Goal: Task Accomplishment & Management: Manage account settings

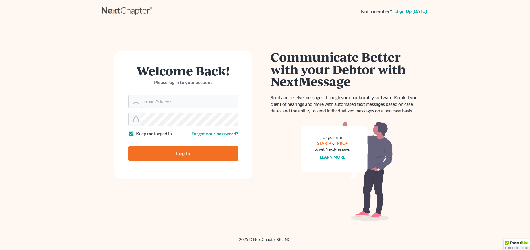
type input "[PERSON_NAME][EMAIL_ADDRESS][DOMAIN_NAME]"
click at [185, 160] on input "Log In" at bounding box center [183, 153] width 110 height 14
type input "Thinking..."
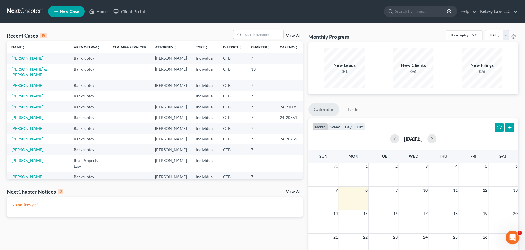
click at [37, 68] on link "[PERSON_NAME] & [PERSON_NAME]" at bounding box center [29, 72] width 36 height 11
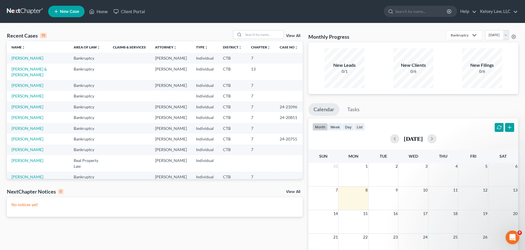
select select "4"
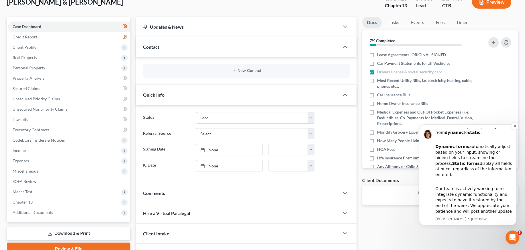
scroll to position [73, 0]
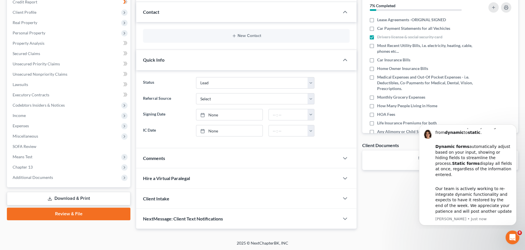
click at [402, 200] on div "Docs Tasks Events Fees Timer 7% Completed Nothing here yet! Lease Agreements -O…" at bounding box center [441, 105] width 162 height 247
click at [399, 202] on div "Docs Tasks Events Fees Timer 7% Completed Nothing here yet! Lease Agreements -O…" at bounding box center [441, 105] width 162 height 247
click at [512, 238] on icon "Open Intercom Messenger" at bounding box center [511, 236] width 9 height 9
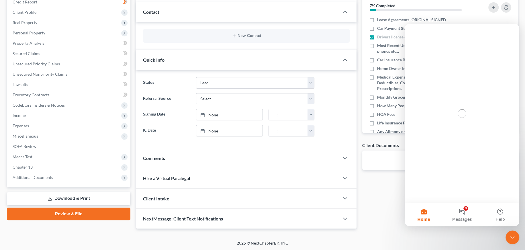
scroll to position [0, 0]
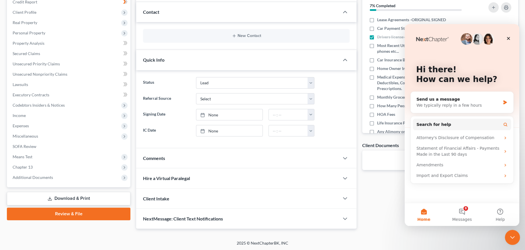
click at [511, 233] on icon "Close Intercom Messenger" at bounding box center [511, 236] width 7 height 7
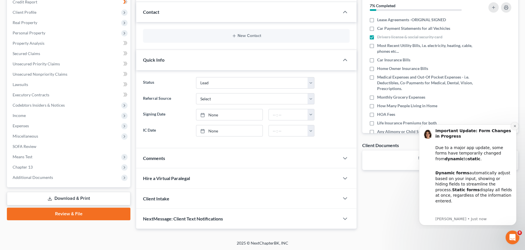
click at [514, 127] on icon "Dismiss notification" at bounding box center [515, 126] width 2 height 2
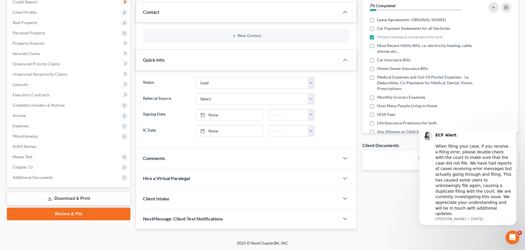
click at [397, 214] on div "Docs Tasks Events Fees Timer 7% Completed Nothing here yet! Lease Agreements -O…" at bounding box center [441, 105] width 162 height 247
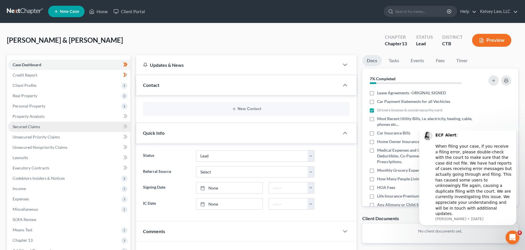
scroll to position [73, 0]
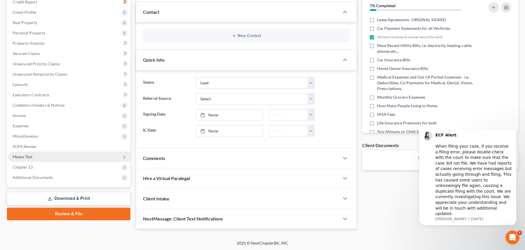
click at [26, 156] on span "Means Test" at bounding box center [23, 156] width 20 height 5
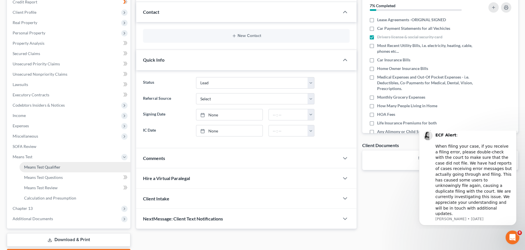
click at [45, 166] on span "Means Test Qualifier" at bounding box center [42, 167] width 36 height 5
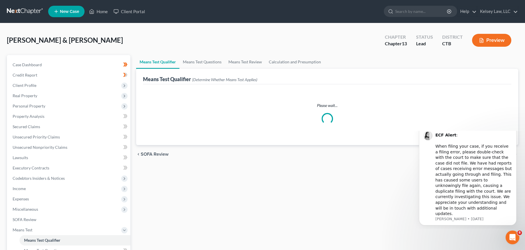
scroll to position [106, 0]
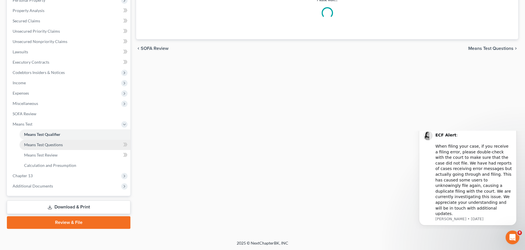
click at [47, 145] on span "Means Test Questions" at bounding box center [43, 144] width 39 height 5
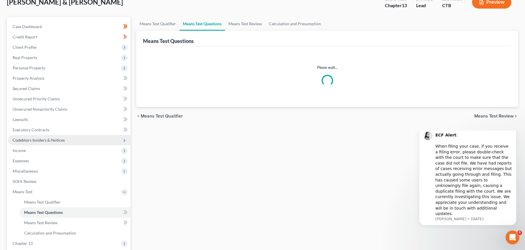
scroll to position [76, 0]
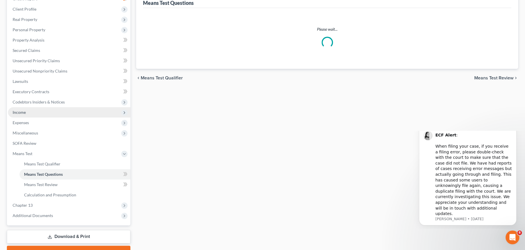
click at [38, 115] on span "Income" at bounding box center [69, 112] width 122 height 10
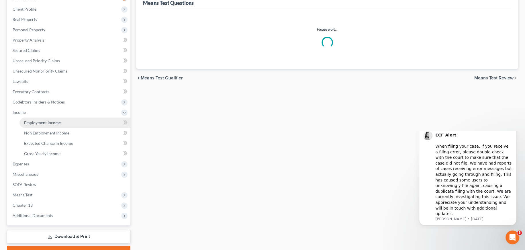
click at [39, 120] on span "Employment Income" at bounding box center [42, 122] width 37 height 5
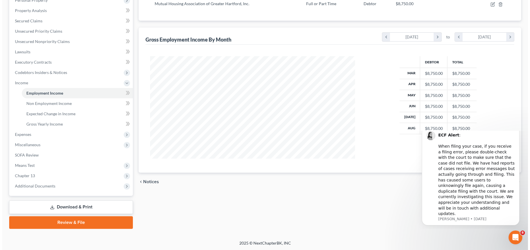
scroll to position [29, 0]
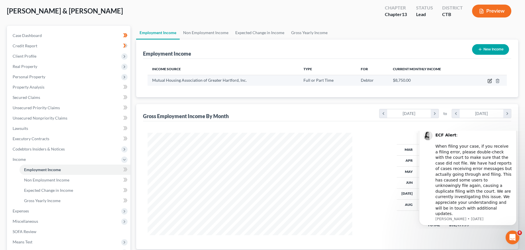
click at [488, 80] on icon "button" at bounding box center [489, 80] width 3 height 3
select select "0"
select select "6"
select select "2"
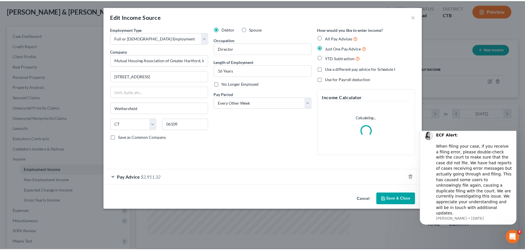
scroll to position [103, 218]
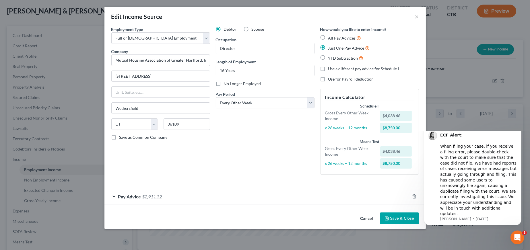
click at [394, 215] on button "Save & Close" at bounding box center [399, 219] width 39 height 12
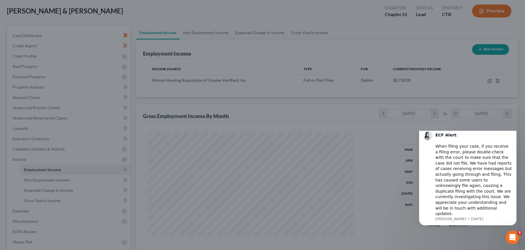
scroll to position [286685, 286572]
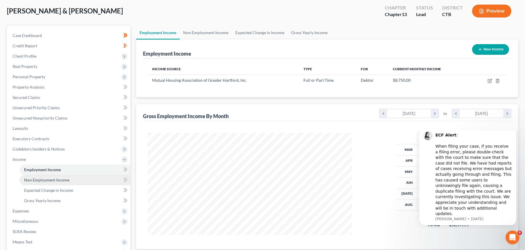
click at [66, 178] on span "Non Employment Income" at bounding box center [46, 180] width 45 height 5
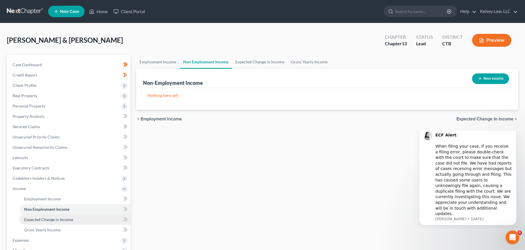
click at [63, 217] on span "Expected Change in Income" at bounding box center [48, 219] width 49 height 5
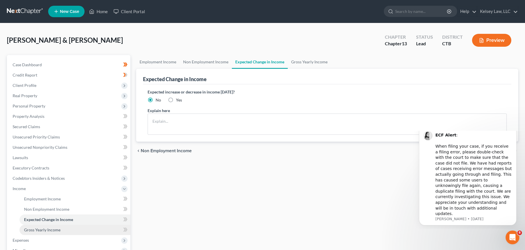
click at [61, 225] on link "Gross Yearly Income" at bounding box center [75, 230] width 111 height 10
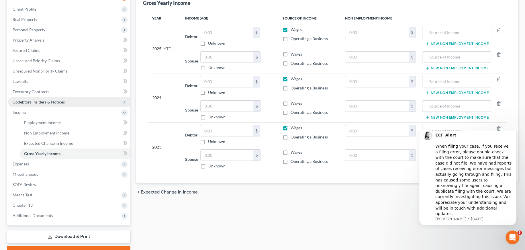
scroll to position [106, 0]
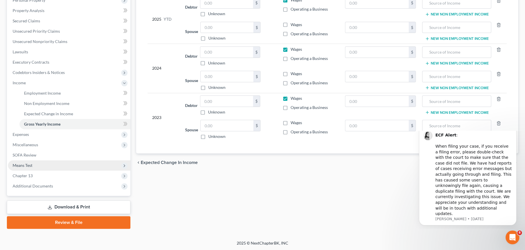
click at [29, 164] on span "Means Test" at bounding box center [23, 165] width 20 height 5
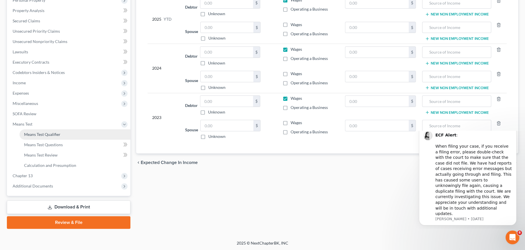
click at [33, 132] on span "Means Test Qualifier" at bounding box center [42, 134] width 36 height 5
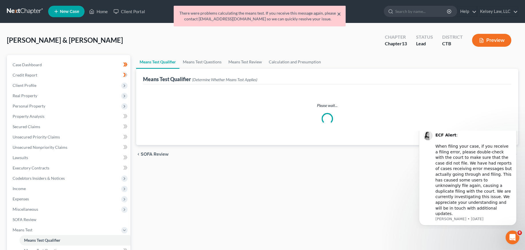
click at [338, 13] on button "×" at bounding box center [339, 13] width 4 height 7
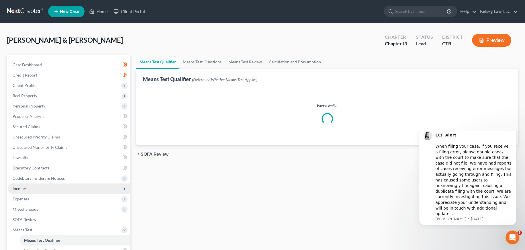
click at [38, 188] on span "Income" at bounding box center [69, 189] width 122 height 10
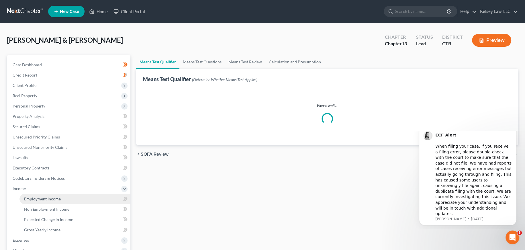
click at [38, 199] on span "Employment Income" at bounding box center [42, 198] width 37 height 5
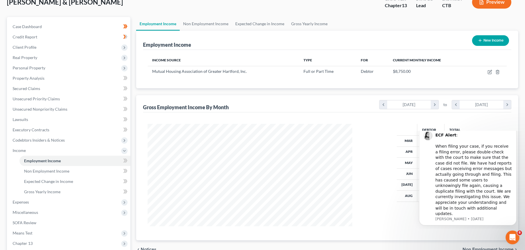
scroll to position [106, 0]
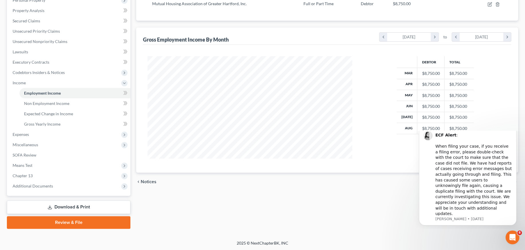
click at [151, 181] on span "Notices" at bounding box center [149, 182] width 16 height 5
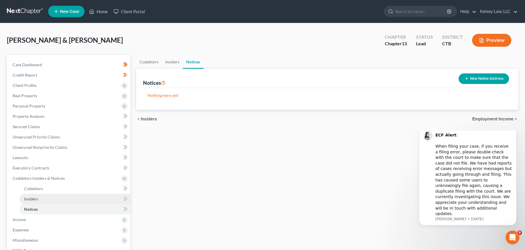
click at [44, 198] on link "Insiders" at bounding box center [75, 199] width 111 height 10
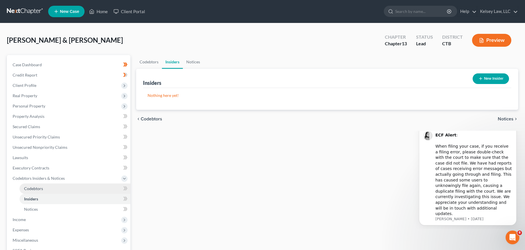
click at [44, 187] on link "Codebtors" at bounding box center [75, 189] width 111 height 10
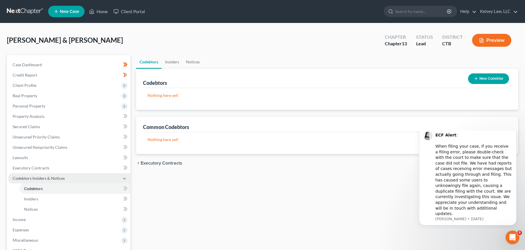
click at [44, 183] on span "Codebtors Insiders & Notices" at bounding box center [69, 178] width 122 height 10
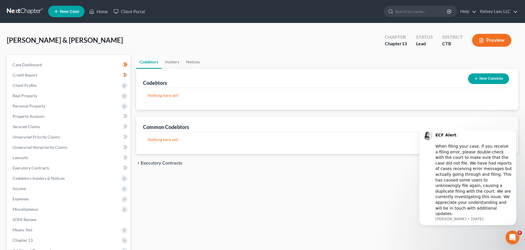
click at [516, 129] on icon "Dismiss notification" at bounding box center [515, 127] width 3 height 3
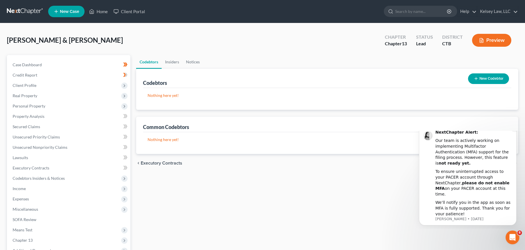
click at [514, 129] on icon "Dismiss notification" at bounding box center [515, 127] width 3 height 3
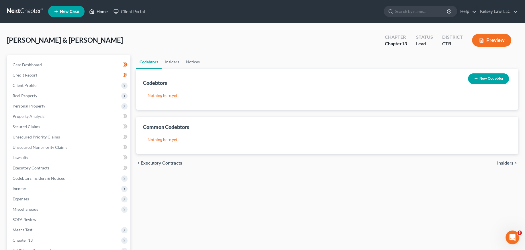
click at [100, 11] on link "Home" at bounding box center [98, 11] width 24 height 10
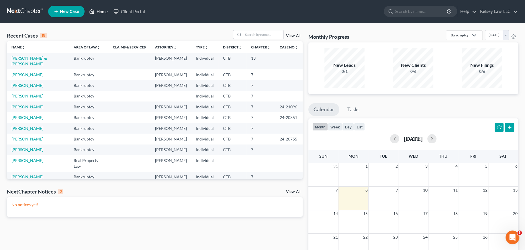
click at [104, 11] on link "Home" at bounding box center [98, 11] width 24 height 10
click at [503, 13] on link "Kelsey Law, LLC" at bounding box center [498, 11] width 41 height 10
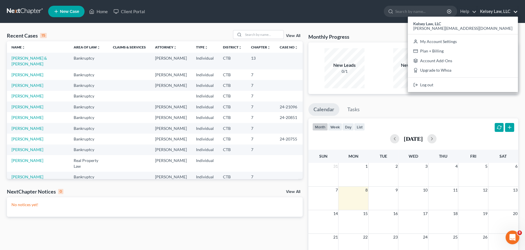
click at [230, 211] on div "No notices yet!" at bounding box center [155, 207] width 296 height 20
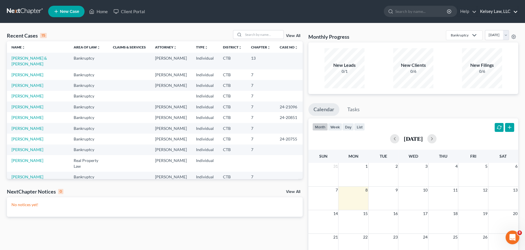
click at [499, 15] on link "Kelsey Law, LLC" at bounding box center [498, 11] width 41 height 10
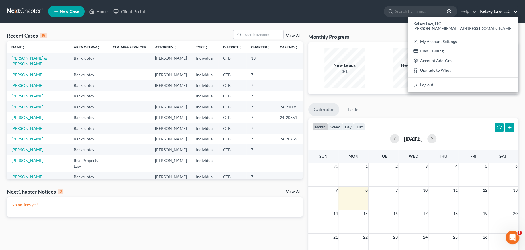
click at [204, 225] on div "Recent Cases 15 View All Name unfold_more expand_more expand_less Area of Law u…" at bounding box center [155, 172] width 302 height 284
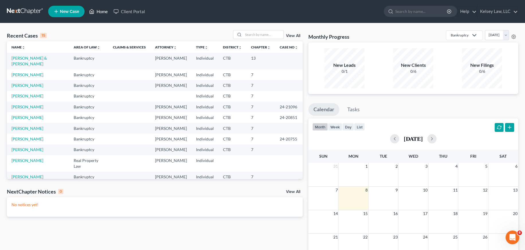
click at [100, 9] on link "Home" at bounding box center [98, 11] width 24 height 10
click at [123, 12] on link "Client Portal" at bounding box center [129, 11] width 37 height 10
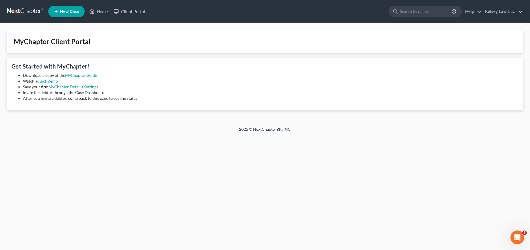
click at [51, 80] on link "quick demo" at bounding box center [47, 81] width 21 height 5
click at [28, 10] on link at bounding box center [25, 11] width 37 height 10
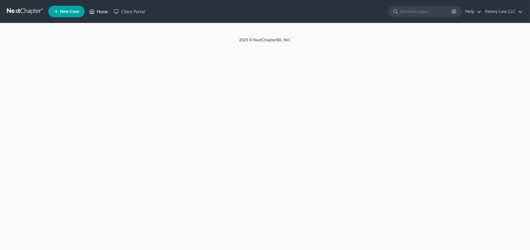
click at [99, 12] on link "Home" at bounding box center [98, 11] width 24 height 10
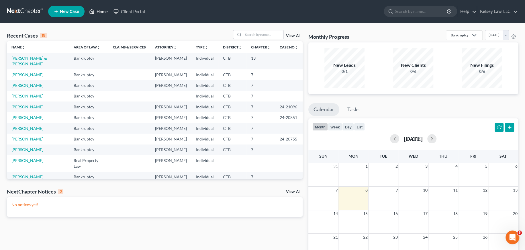
click at [94, 9] on icon at bounding box center [91, 11] width 5 height 7
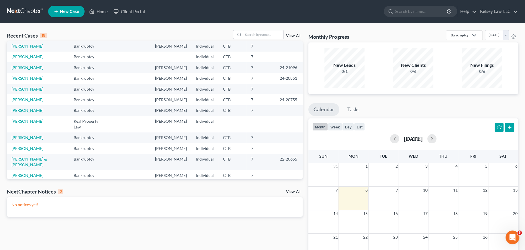
click at [28, 12] on link at bounding box center [25, 11] width 37 height 10
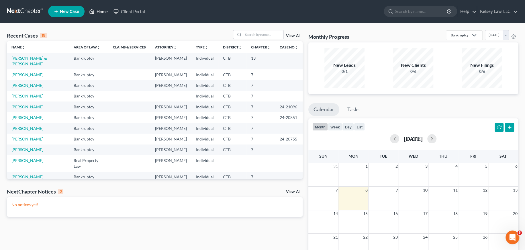
click at [93, 12] on icon at bounding box center [91, 11] width 5 height 7
click at [52, 14] on link "New Case" at bounding box center [66, 11] width 36 height 11
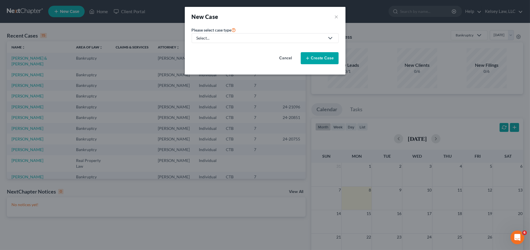
click at [325, 41] on icon at bounding box center [328, 38] width 9 height 7
click at [227, 48] on div "Bankruptcy" at bounding box center [213, 50] width 33 height 6
select select "12"
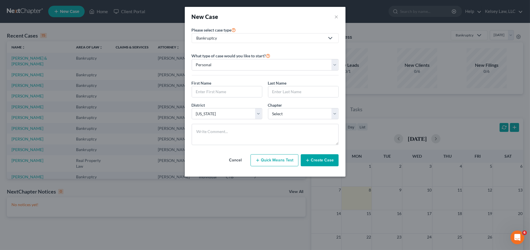
click at [339, 18] on div "New Case ×" at bounding box center [265, 17] width 161 height 20
click at [337, 17] on button "×" at bounding box center [336, 17] width 4 height 8
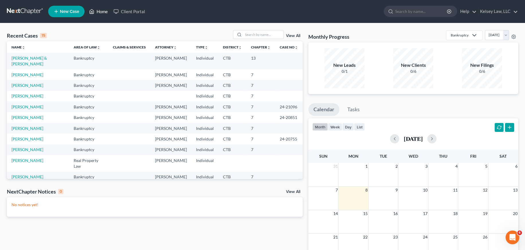
click at [102, 13] on link "Home" at bounding box center [98, 11] width 24 height 10
click at [466, 11] on link "Help" at bounding box center [467, 11] width 19 height 10
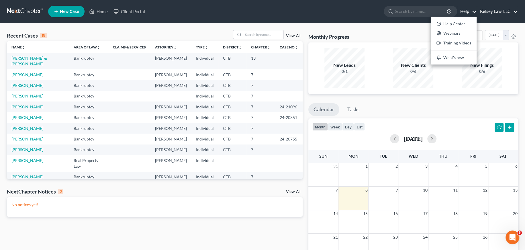
click at [487, 11] on link "Kelsey Law, LLC" at bounding box center [498, 11] width 41 height 10
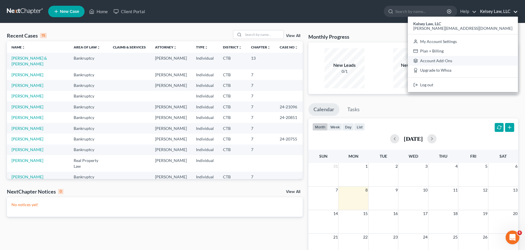
click at [488, 61] on link "Account Add-Ons" at bounding box center [463, 61] width 110 height 10
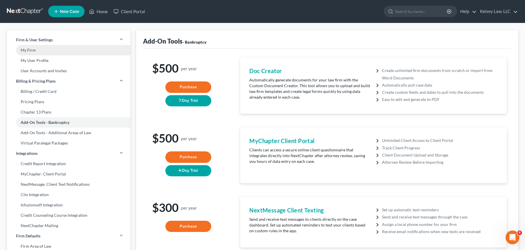
click at [33, 50] on link "My Firm" at bounding box center [69, 50] width 124 height 10
select select "12"
select select "24"
select select "6"
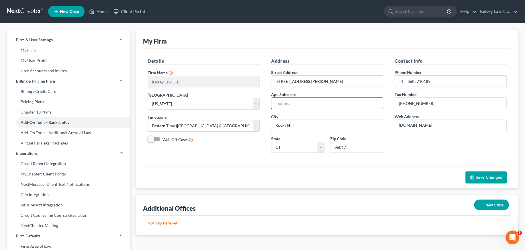
scroll to position [76, 0]
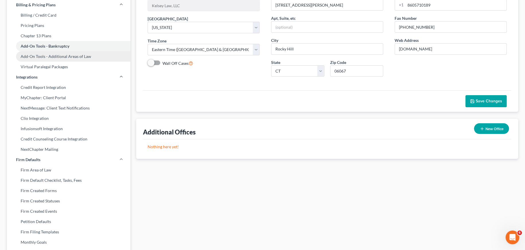
click at [70, 58] on link "Add-On Tools - Additional Areas of Law" at bounding box center [69, 56] width 124 height 10
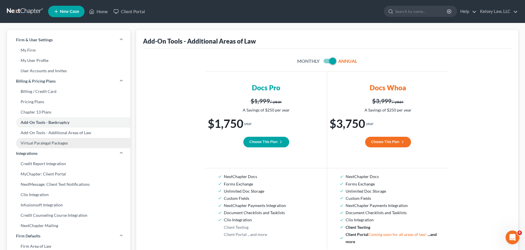
click at [59, 143] on link "Virtual Paralegal Packages" at bounding box center [69, 143] width 124 height 10
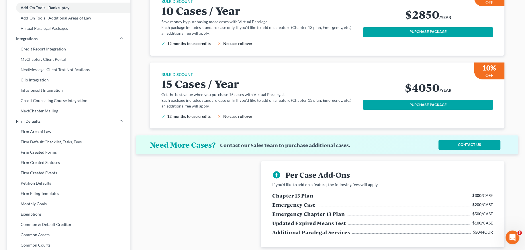
scroll to position [153, 0]
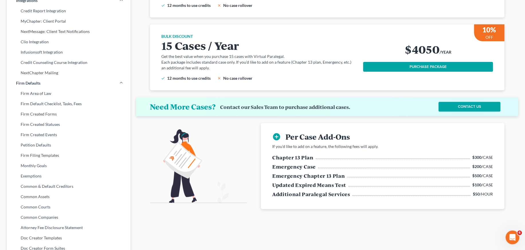
click at [277, 139] on icon "add_circle" at bounding box center [276, 136] width 9 height 9
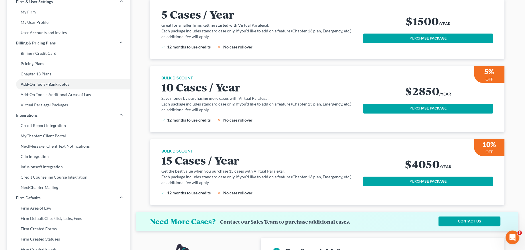
scroll to position [0, 0]
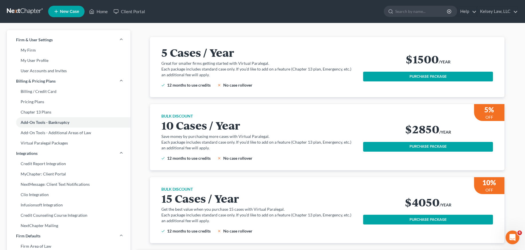
click at [322, 63] on p "Great for smaller firms getting started with Virtual Paralegal." at bounding box center [258, 64] width 195 height 6
click at [71, 132] on link "Add-On Tools - Additional Areas of Law" at bounding box center [69, 133] width 124 height 10
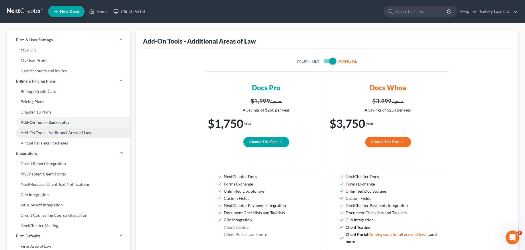
click at [87, 132] on link "Add-On Tools - Additional Areas of Law" at bounding box center [69, 133] width 124 height 10
click at [59, 144] on link "Virtual Paralegal Packages" at bounding box center [69, 143] width 124 height 10
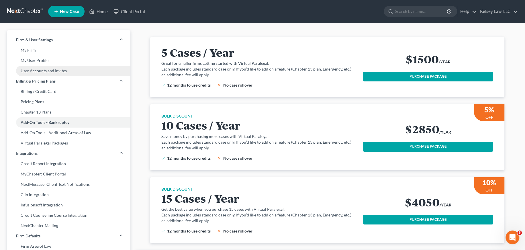
click at [42, 71] on link "User Accounts and Invites" at bounding box center [69, 71] width 124 height 10
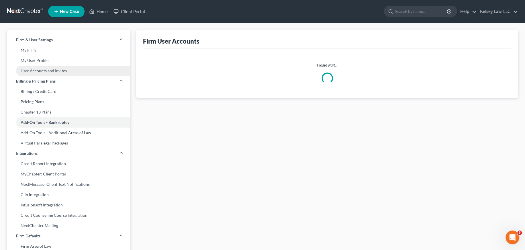
select select "0"
select select "1"
select select "2"
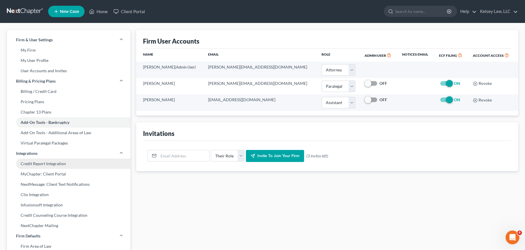
click at [65, 167] on link "Credit Report Integration" at bounding box center [69, 164] width 124 height 10
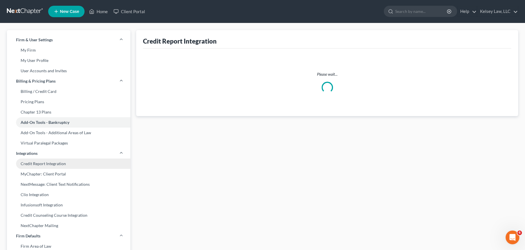
select select "6"
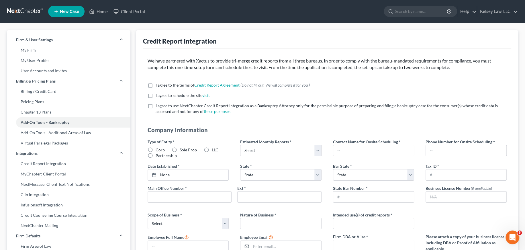
click at [156, 85] on label "I agree to the terms of Credit Report Agreement * (Do not fill out. We will com…" at bounding box center [233, 85] width 154 height 6
click at [158, 85] on input "I agree to the terms of Credit Report Agreement * (Do not fill out. We will com…" at bounding box center [160, 84] width 4 height 4
checkbox input "true"
click at [156, 95] on label "I agree to schedule the site visit *" at bounding box center [183, 96] width 54 height 6
click at [158, 95] on input "I agree to schedule the site visit *" at bounding box center [160, 95] width 4 height 4
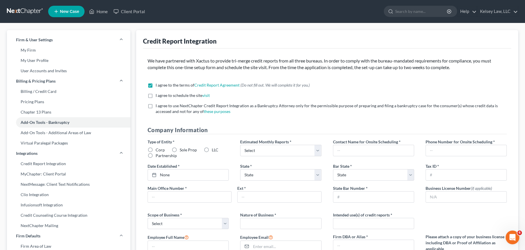
checkbox input "true"
click at [156, 105] on label "I agree to use NextChapter Credit Report Integration as a Bankruptcy Attorney o…" at bounding box center [331, 108] width 351 height 11
click at [158, 105] on input "I agree to use NextChapter Credit Report Integration as a Bankruptcy Attorney o…" at bounding box center [160, 105] width 4 height 4
checkbox input "true"
click at [212, 148] on label "LLC" at bounding box center [215, 150] width 7 height 6
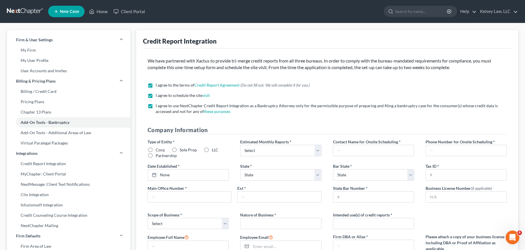
click at [214, 148] on input "LLC" at bounding box center [216, 149] width 4 height 4
radio input "true"
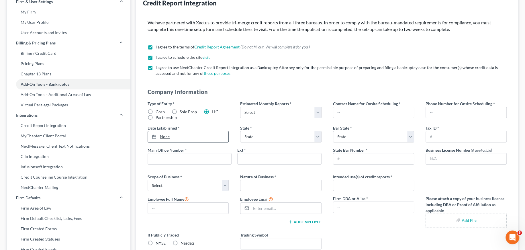
click at [186, 138] on link "None" at bounding box center [188, 136] width 81 height 11
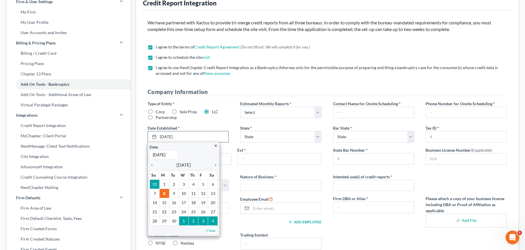
type input "1/1/2004"
click at [188, 152] on div "Date 1/1/2004 Time 12:00 AM" at bounding box center [184, 151] width 68 height 15
click at [190, 124] on div "Type of Entity * Corp Sole Prop LLC Partnership Estimated Monthly Reports * Sel…" at bounding box center [327, 177] width 371 height 153
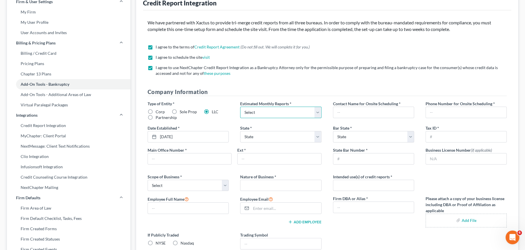
click at [268, 113] on select "Select 1-4 5-10 11-20 21-40 41-60 61-80 81-100 More than 100" at bounding box center [280, 112] width 81 height 11
select select "0"
click at [240, 107] on select "Select 1-4 5-10 11-20 21-40 41-60 61-80 81-100 More than 100" at bounding box center [280, 112] width 81 height 11
click at [270, 134] on select "State AL AK AR AZ CA CO CT DE DC FL GA GU HI ID IL IN IA KS KY LA ME MD MA MI M…" at bounding box center [280, 136] width 81 height 11
select select "6"
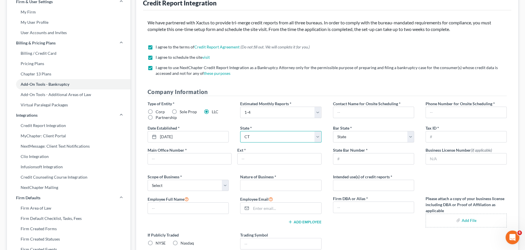
click at [240, 131] on select "State AL AK AR AZ CA CO CT DE DC FL GA GU HI ID IL IN IA KS KY LA ME MD MA MI M…" at bounding box center [280, 136] width 81 height 11
click at [271, 112] on select "Select 1-4 5-10 11-20 21-40 41-60 61-80 81-100 More than 100" at bounding box center [280, 112] width 81 height 11
select select "1"
click at [240, 107] on select "Select 1-4 5-10 11-20 21-40 41-60 61-80 81-100 More than 100" at bounding box center [280, 112] width 81 height 11
drag, startPoint x: 175, startPoint y: 155, endPoint x: 175, endPoint y: 158, distance: 3.2
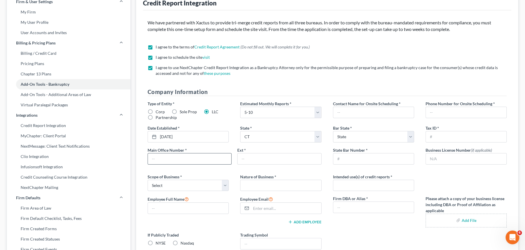
click at [175, 157] on input "text" at bounding box center [189, 158] width 83 height 11
type input "8605710189"
type input "Sandra L. Kelsey"
type input "8605710189"
select select "6"
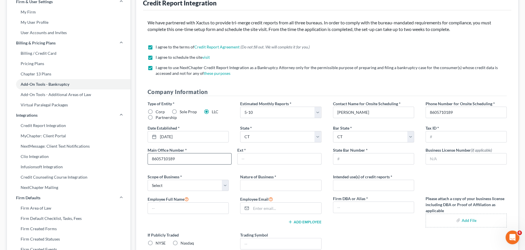
type input "Kelsey Law, LLC"
type input "8605710189"
drag, startPoint x: 282, startPoint y: 159, endPoint x: 181, endPoint y: 158, distance: 101.0
click at [182, 158] on div "Main Office Number * 8605710189 Ext * Kelsey Law, LLC" at bounding box center [235, 158] width 180 height 22
click at [383, 111] on input "Sandra L. Kelsey" at bounding box center [374, 112] width 81 height 11
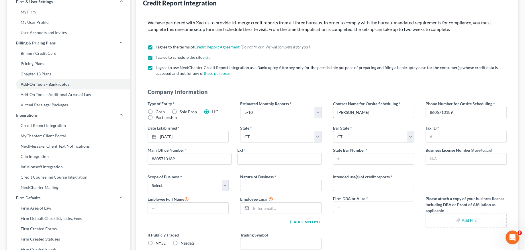
click at [452, 124] on div "Type of Entity * Corp Sole Prop LLC Partnership Estimated Monthly Reports * Sel…" at bounding box center [327, 177] width 371 height 153
click at [190, 186] on select "Select Local Regional National" at bounding box center [188, 185] width 81 height 11
select select "0"
click at [148, 180] on select "Select Local Regional National" at bounding box center [188, 185] width 81 height 11
click at [276, 185] on input "text" at bounding box center [281, 185] width 81 height 11
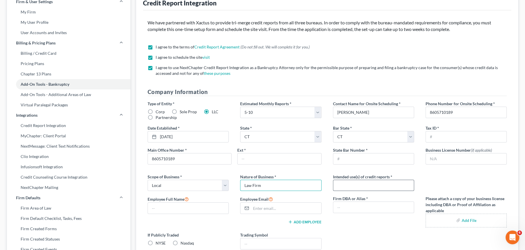
type input "Law Firm"
click at [354, 182] on input "text" at bounding box center [374, 185] width 81 height 11
type input "Bankruptcy Preparation"
click at [160, 207] on input "text" at bounding box center [188, 208] width 81 height 11
click at [197, 228] on div "Employee Full Name Employee Email Add Employee" at bounding box center [235, 214] width 186 height 36
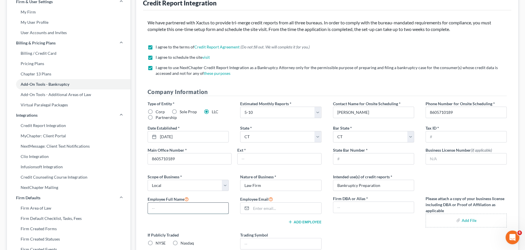
click at [197, 211] on input "text" at bounding box center [188, 208] width 81 height 11
type input "Sandra L. Kelsey"
click at [308, 221] on button "Add Employee" at bounding box center [305, 222] width 34 height 5
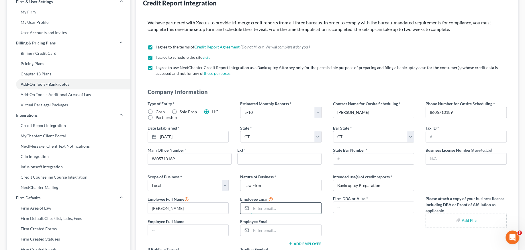
click at [273, 208] on input "email" at bounding box center [286, 208] width 70 height 11
type input "[PERSON_NAME][EMAIL_ADDRESS][DOMAIN_NAME]"
click at [191, 232] on input "text" at bounding box center [188, 230] width 81 height 11
type input "Laura L. Schneider"
click at [251, 231] on div at bounding box center [246, 230] width 11 height 11
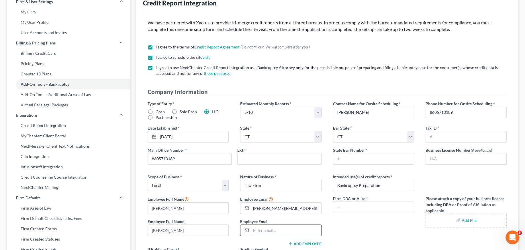
click at [258, 229] on input "email" at bounding box center [286, 230] width 70 height 11
type input "staff@kelseylawct.com"
click at [351, 235] on div "Firm DBA or Alias *" at bounding box center [374, 219] width 93 height 46
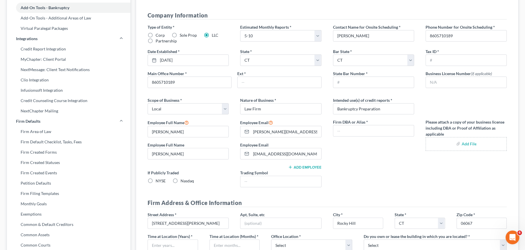
scroll to position [153, 0]
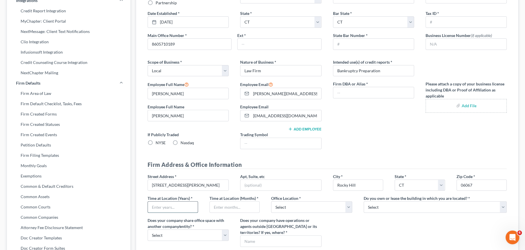
click at [184, 206] on input "text" at bounding box center [173, 207] width 50 height 11
type input "15 years"
type input "6 months"
click at [316, 208] on select "Select Commercial Residential" at bounding box center [311, 206] width 81 height 11
select select "0"
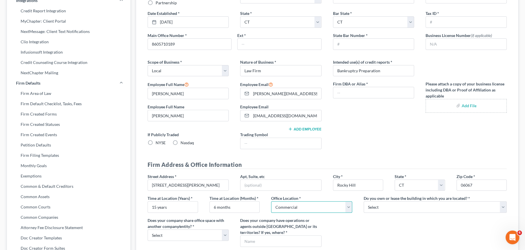
click at [271, 201] on select "Select Commercial Residential" at bounding box center [311, 206] width 81 height 11
click at [394, 207] on select "Select Own Lease" at bounding box center [435, 206] width 143 height 11
select select "1"
click at [364, 201] on select "Select Own Lease" at bounding box center [435, 206] width 143 height 11
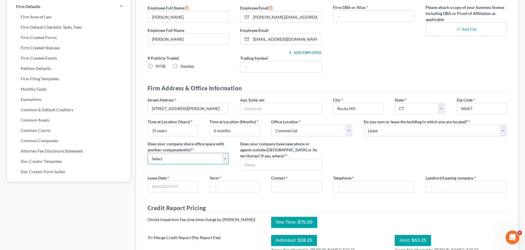
click at [198, 159] on select "Select Yes No" at bounding box center [188, 158] width 81 height 11
select select "1"
click at [148, 153] on select "Select Yes No" at bounding box center [188, 158] width 81 height 11
click at [259, 166] on input "text" at bounding box center [281, 164] width 81 height 11
click at [369, 145] on div "Street Address * 2275 Silas Deane Highway Apt, Suite, etc City * Rocky Hill Sta…" at bounding box center [327, 136] width 371 height 78
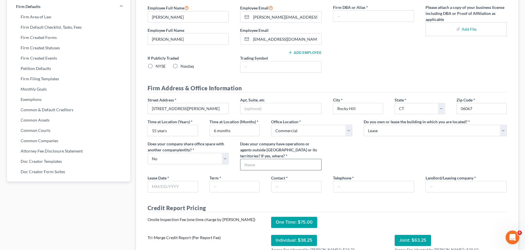
click at [299, 162] on input "text" at bounding box center [281, 164] width 81 height 11
type input "No"
click at [373, 153] on div "Street Address * 2275 Silas Deane Highway Apt, Suite, etc City * Rocky Hill Sta…" at bounding box center [327, 136] width 371 height 78
click at [236, 184] on input "text" at bounding box center [235, 186] width 50 height 11
type input "5"
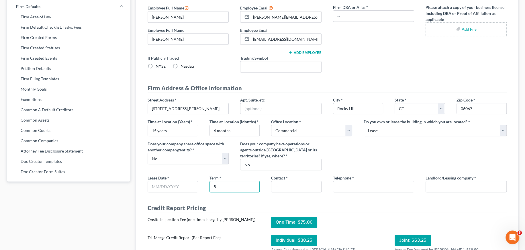
click at [360, 159] on div "Street Address * 2275 Silas Deane Highway Apt, Suite, etc City * Rocky Hill Sta…" at bounding box center [327, 136] width 371 height 78
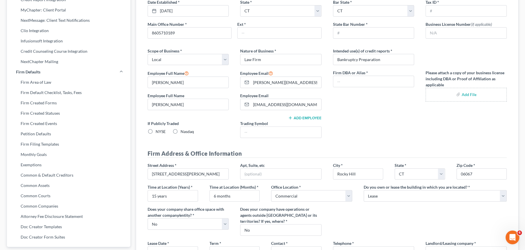
scroll to position [0, 0]
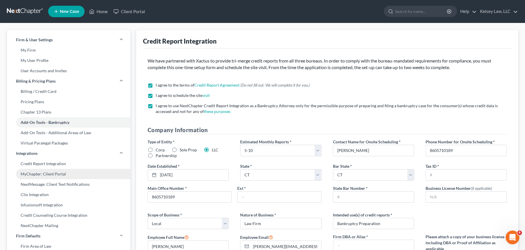
click at [61, 170] on link "MyChapter: Client Portal" at bounding box center [69, 174] width 124 height 10
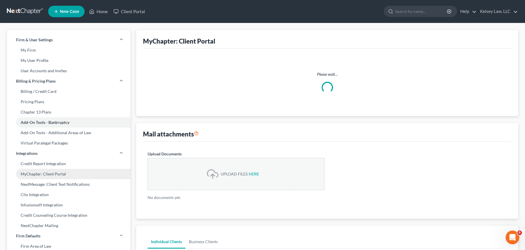
select select "2"
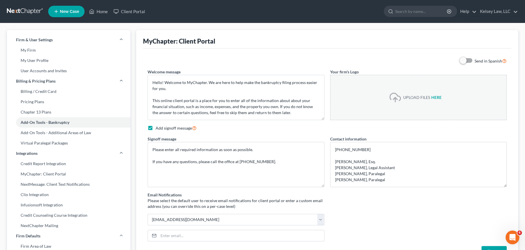
click at [437, 98] on input "file" at bounding box center [439, 97] width 14 height 10
type input "C:\fakepath\publisher logo kl.pub"
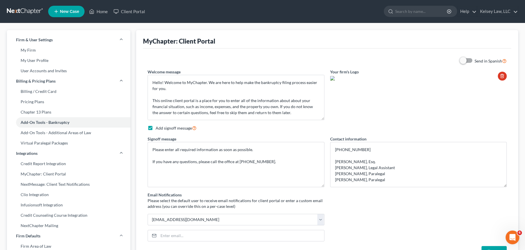
click at [333, 78] on img at bounding box center [332, 78] width 5 height 5
click at [504, 79] on button "button" at bounding box center [502, 76] width 9 height 9
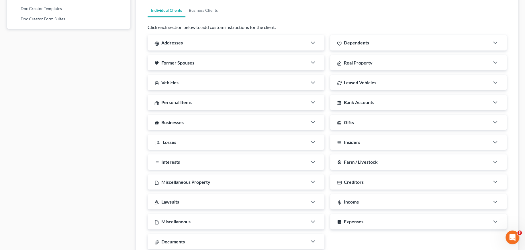
scroll to position [412, 0]
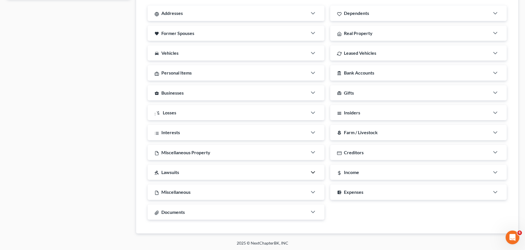
click at [310, 169] on icon "button" at bounding box center [313, 172] width 7 height 7
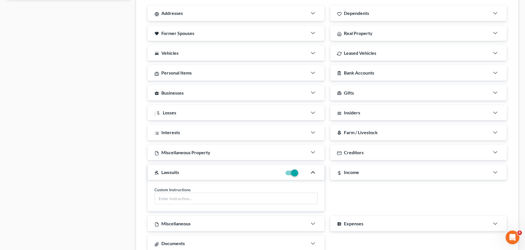
click at [310, 169] on icon "button" at bounding box center [313, 172] width 7 height 7
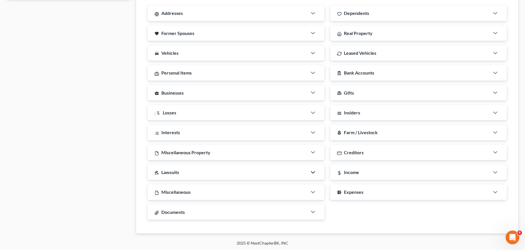
click at [423, 169] on div "Income" at bounding box center [410, 172] width 160 height 15
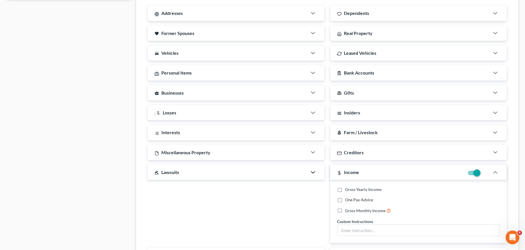
click at [423, 169] on div "Income" at bounding box center [397, 172] width 135 height 15
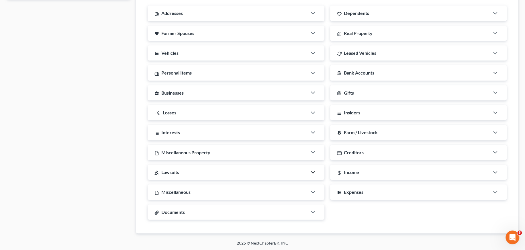
click at [229, 214] on div "Documents" at bounding box center [228, 211] width 160 height 15
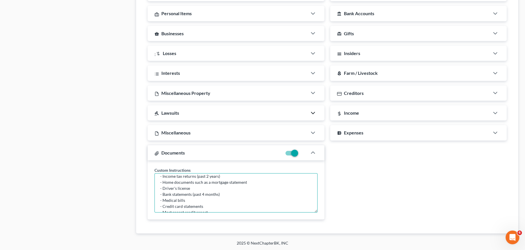
scroll to position [30, 0]
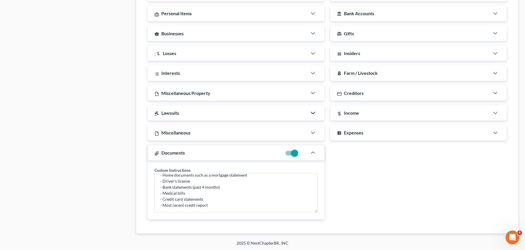
click at [394, 193] on div "Addresses Custom Instructions (anywhere you've lived in the last 3 years) Depen…" at bounding box center [327, 85] width 365 height 278
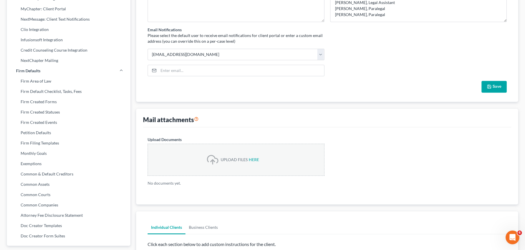
scroll to position [0, 0]
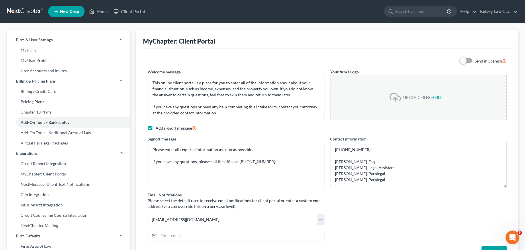
click at [435, 97] on input "file" at bounding box center [439, 97] width 14 height 10
type input "C:\fakepath\BUSINESS CARD SLK 2024.pptx"
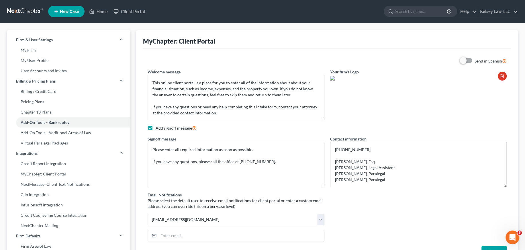
click at [333, 78] on img at bounding box center [332, 78] width 5 height 5
drag, startPoint x: 333, startPoint y: 78, endPoint x: 373, endPoint y: 69, distance: 41.0
click at [373, 69] on div "Send in Spanish Welcome message Hello! Welcome to MyChapter. We are here to hel…" at bounding box center [327, 158] width 365 height 200
click at [333, 77] on img at bounding box center [332, 78] width 5 height 5
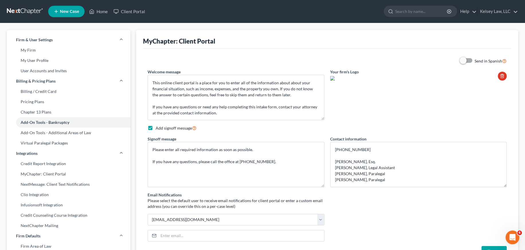
click at [402, 94] on div "Your firm's Logo" at bounding box center [419, 94] width 183 height 51
click at [448, 110] on div "Your firm's Logo" at bounding box center [419, 94] width 183 height 51
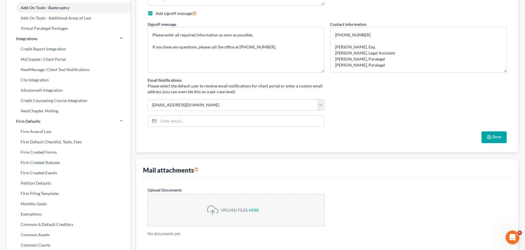
scroll to position [153, 0]
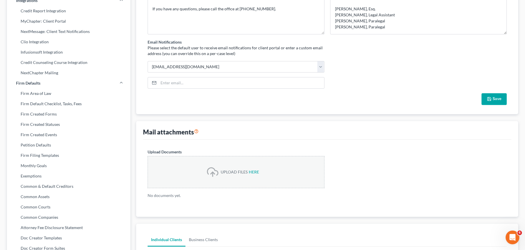
click at [490, 98] on polyline "button" at bounding box center [488, 97] width 1 height 1
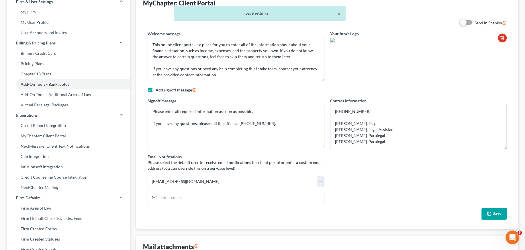
scroll to position [0, 0]
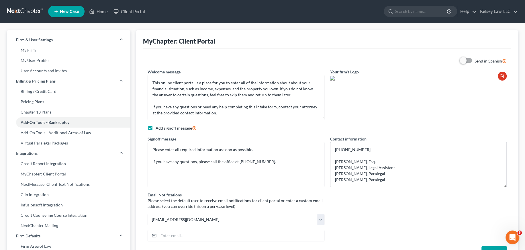
click at [472, 60] on span at bounding box center [467, 60] width 14 height 7
click at [332, 78] on img at bounding box center [332, 78] width 5 height 5
click at [385, 98] on div "Your firm's Logo" at bounding box center [419, 94] width 183 height 51
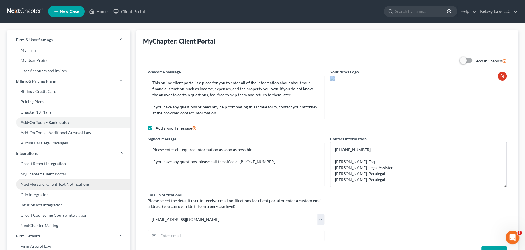
scroll to position [38, 0]
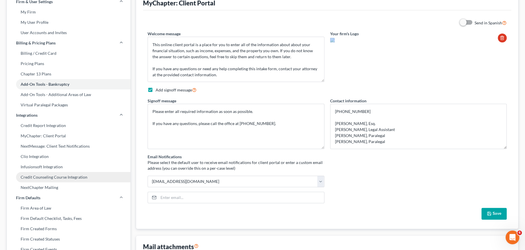
click at [72, 174] on link "Credit Counseling Course Integration" at bounding box center [69, 177] width 124 height 10
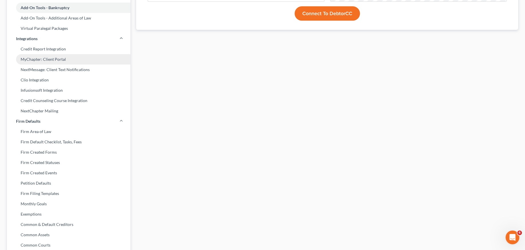
scroll to position [185, 0]
